Goal: Task Accomplishment & Management: Manage account settings

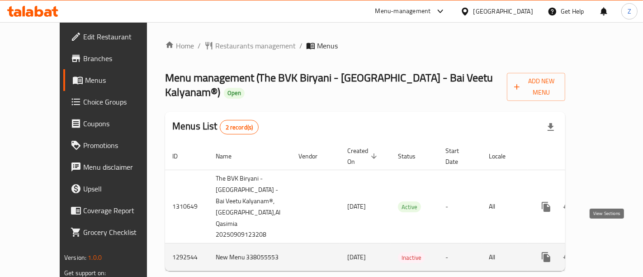
click at [608, 251] on icon "enhanced table" at bounding box center [611, 256] width 11 height 11
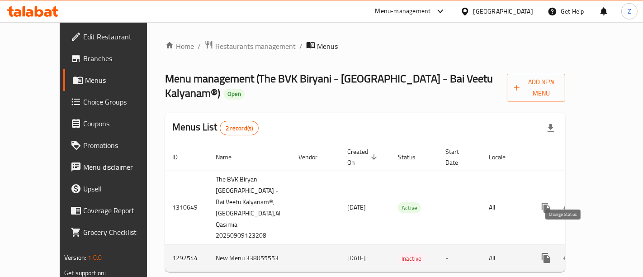
click at [562, 252] on icon "enhanced table" at bounding box center [567, 257] width 11 height 11
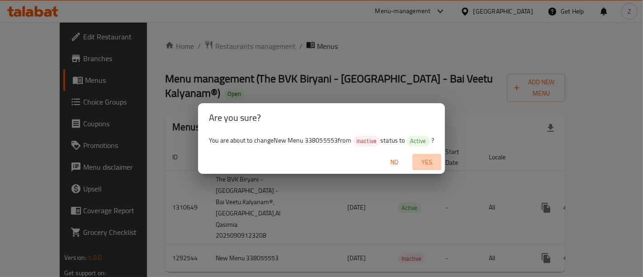
click at [424, 165] on span "Yes" at bounding box center [427, 161] width 22 height 11
